Goal: Navigation & Orientation: Find specific page/section

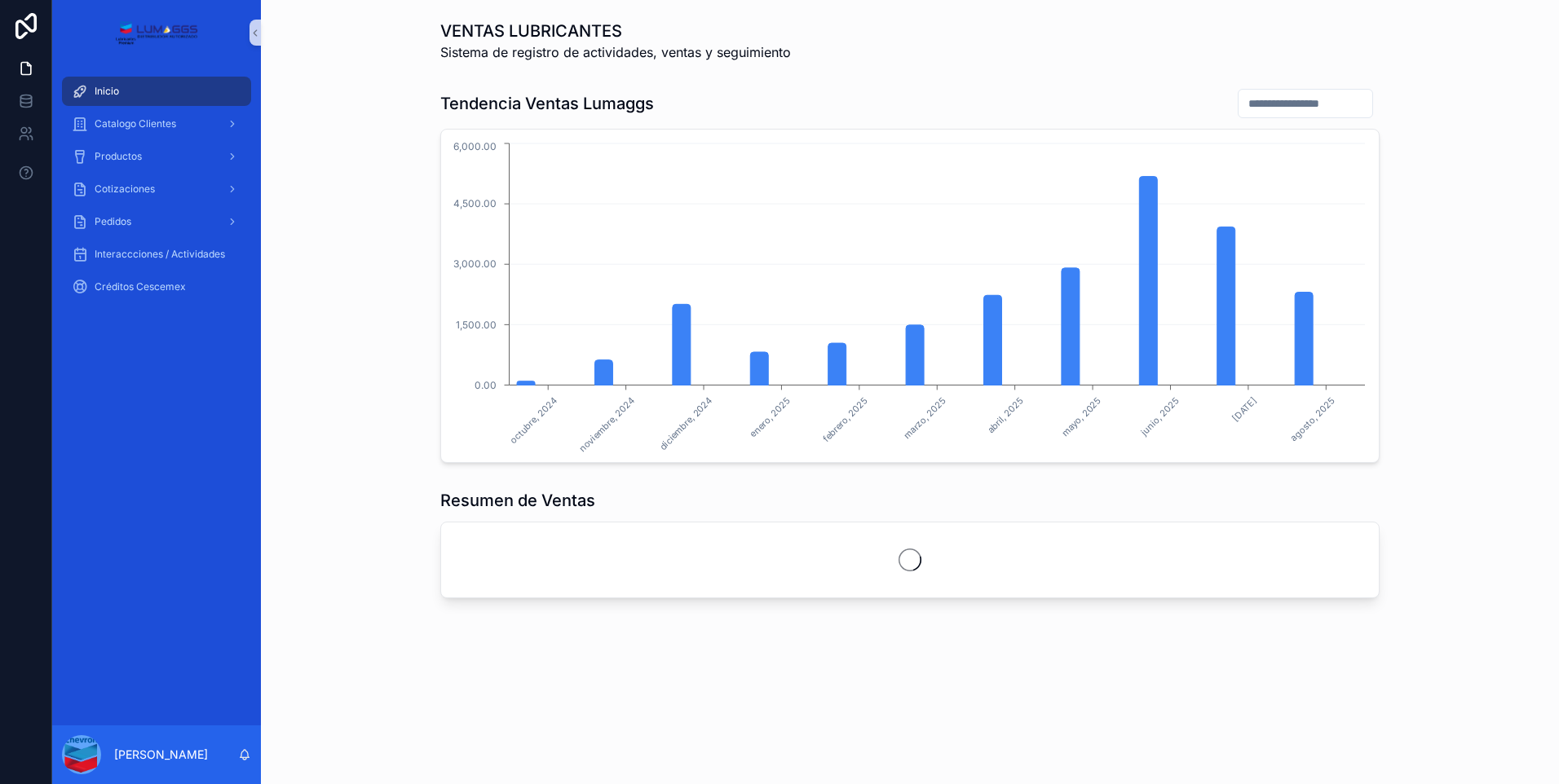
click at [343, 475] on div "VENTAS LUBRICANTES Sistema de registro de actividades, ventas y seguimiento Ten…" at bounding box center [909, 355] width 1298 height 709
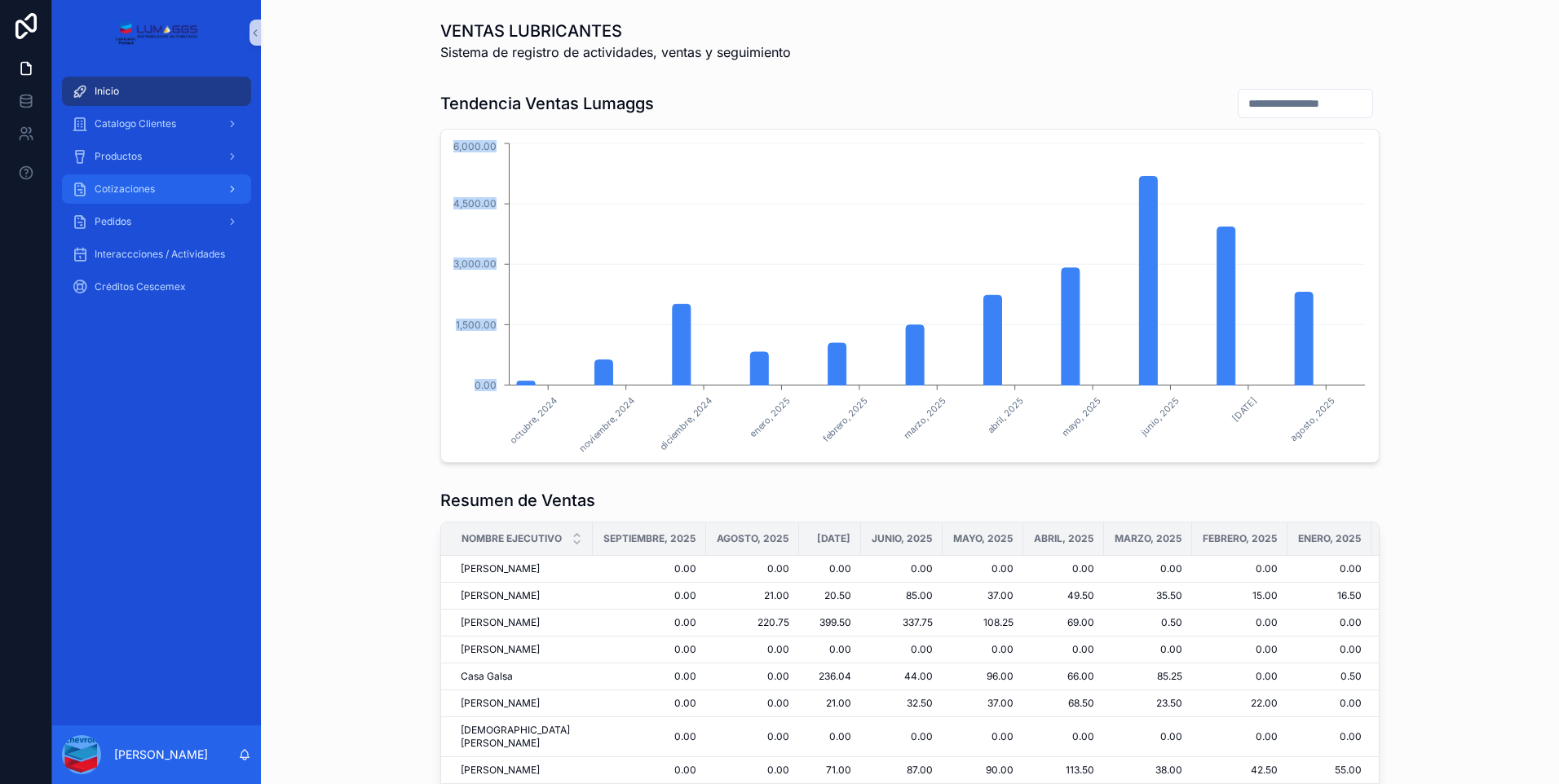
click at [148, 190] on span "Cotizaciones" at bounding box center [125, 189] width 60 height 13
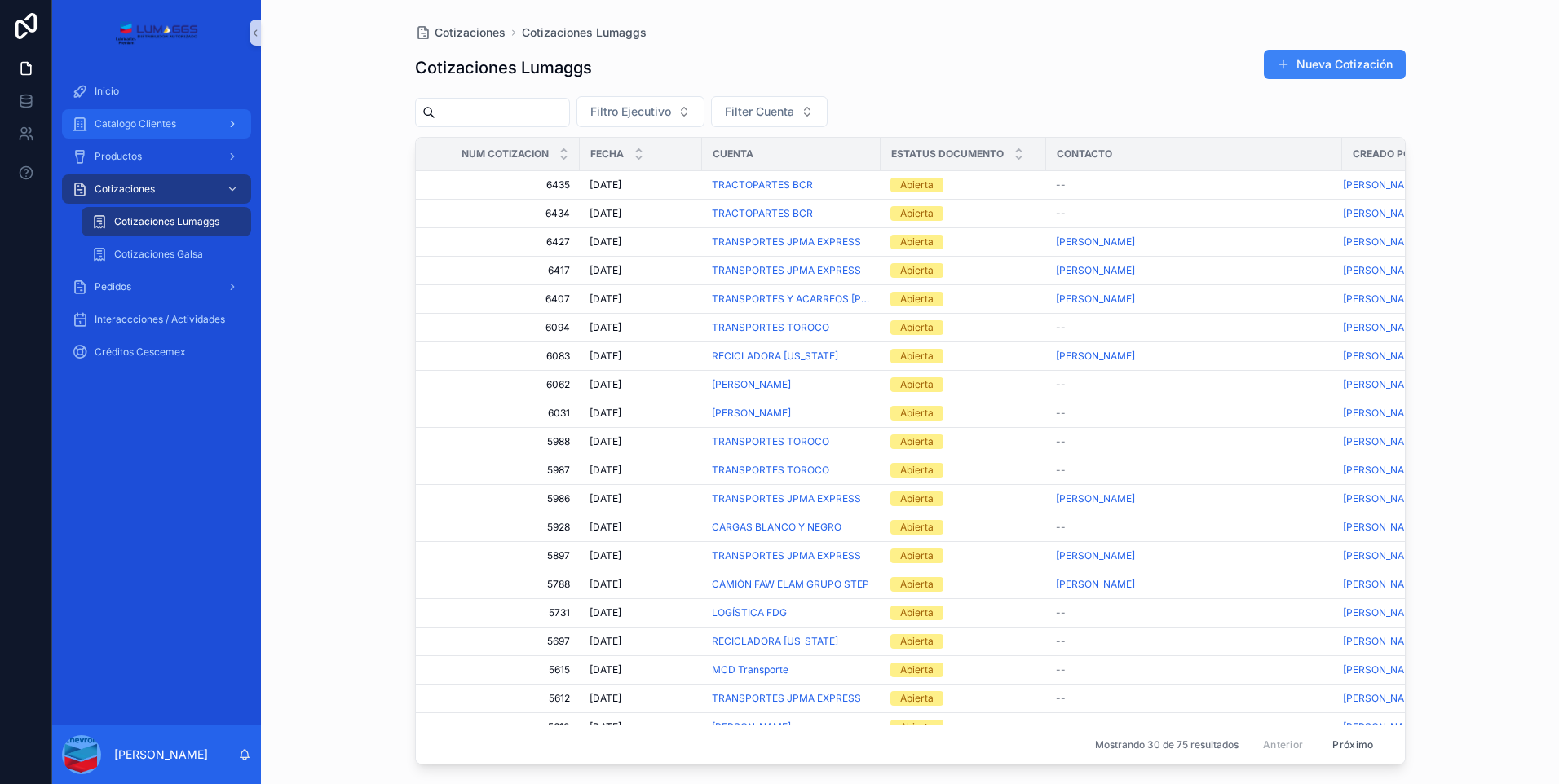
click at [132, 127] on span "Catalogo Clientes" at bounding box center [135, 124] width 81 height 13
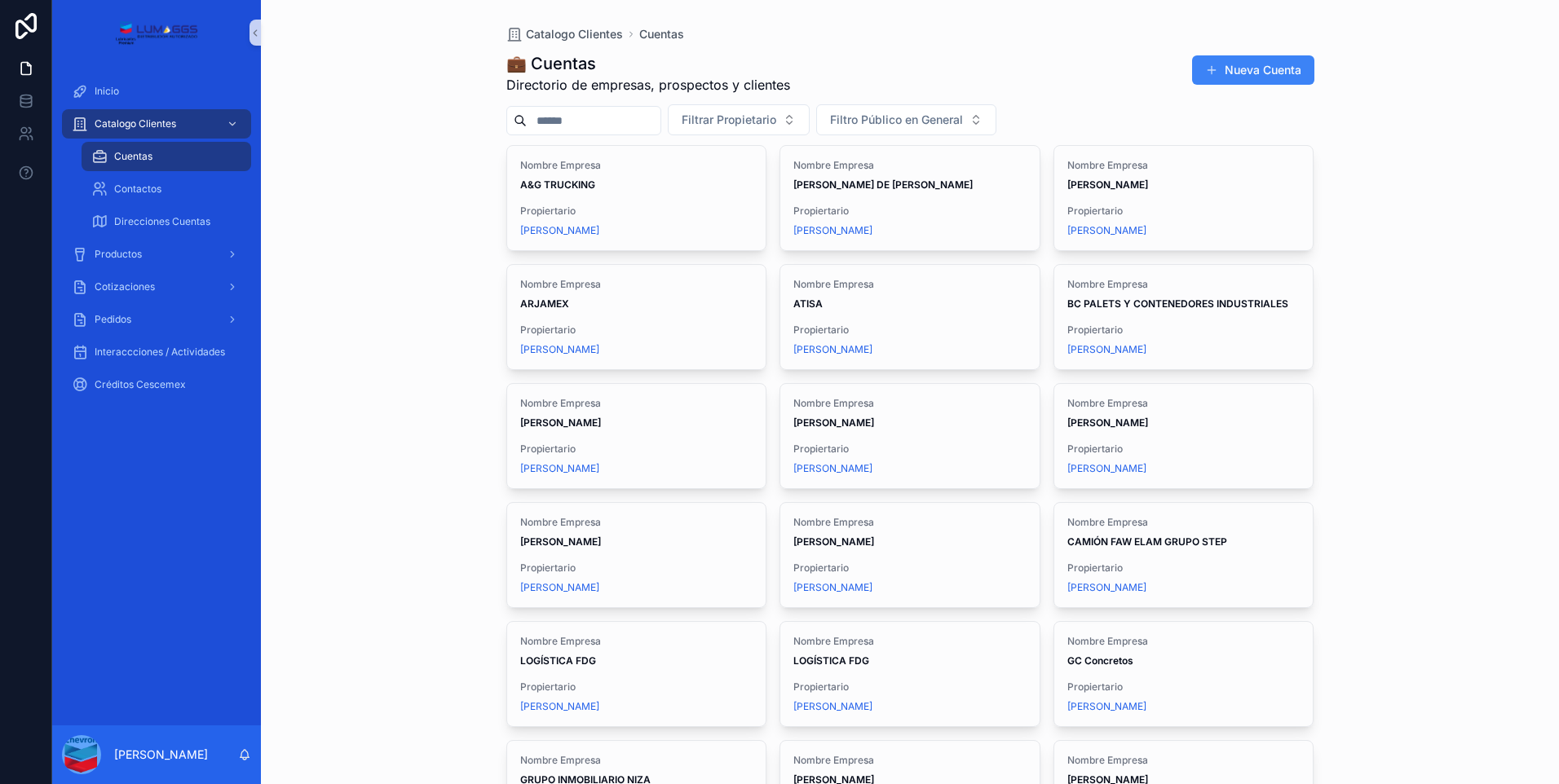
click at [137, 497] on div "Inicio Catalogo Clientes Cuentas Contactos Direcciones Cuentas Productos Cotiza…" at bounding box center [156, 395] width 208 height 660
